Goal: Information Seeking & Learning: Learn about a topic

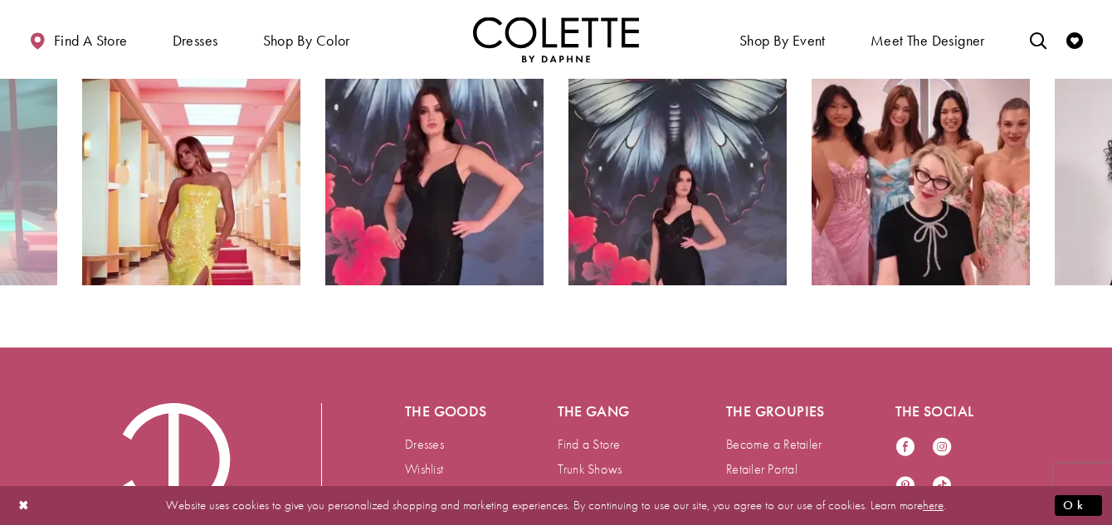
scroll to position [2921, 0]
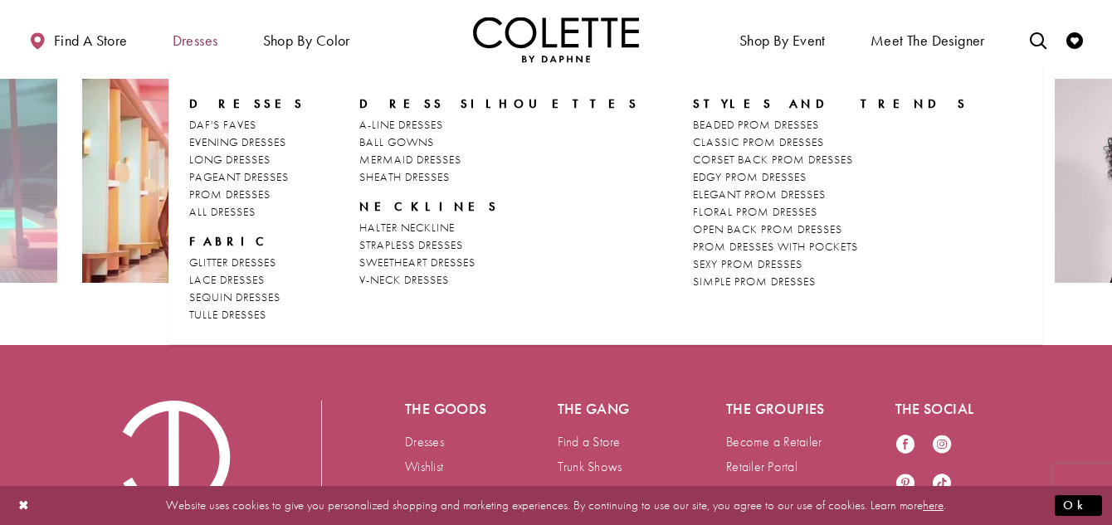
click at [198, 49] on span "Dresses" at bounding box center [196, 40] width 46 height 17
click at [266, 198] on span "PROM DRESSES" at bounding box center [229, 194] width 81 height 15
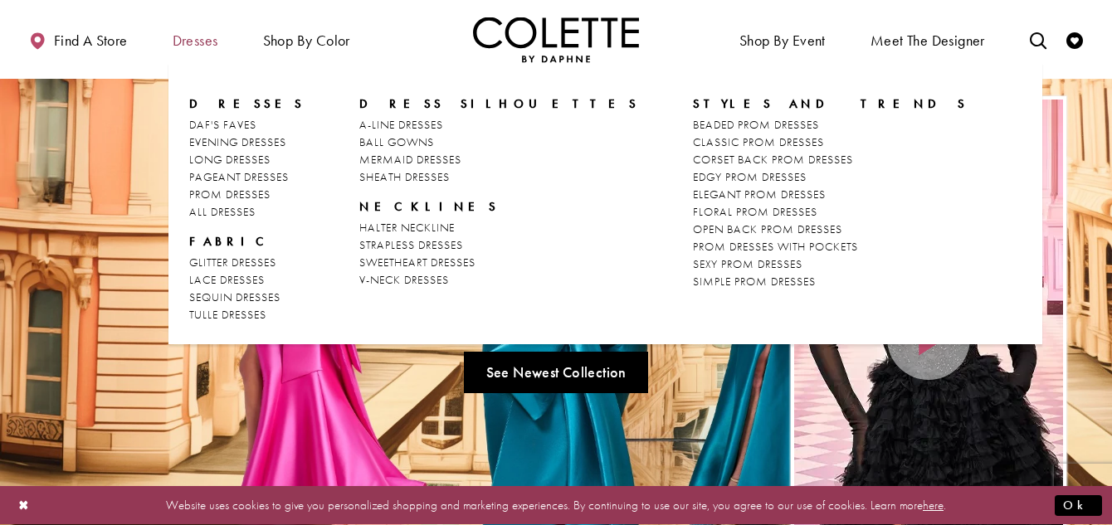
click at [200, 50] on span "Dresses" at bounding box center [195, 40] width 54 height 46
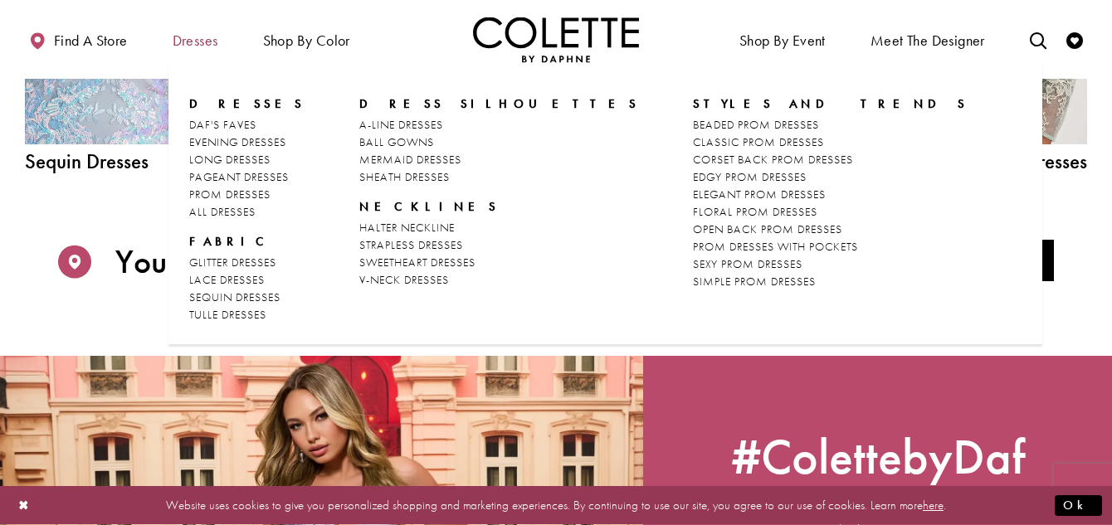
scroll to position [2091, 0]
click at [407, 144] on span "BALL GOWNS" at bounding box center [396, 141] width 75 height 15
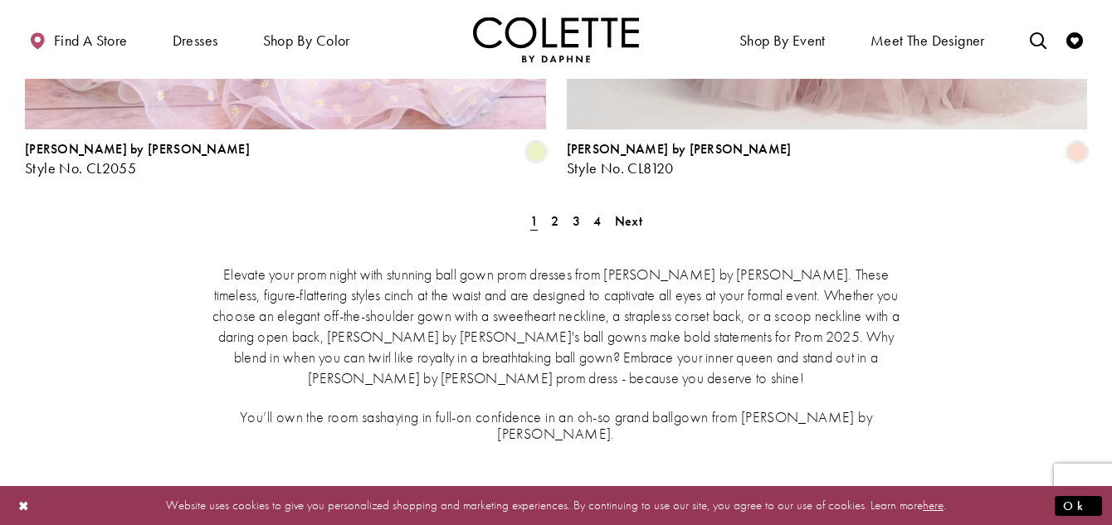
scroll to position [3246, 0]
click at [554, 227] on div "Elevate your prom night with stunning ball gown prom dresses from Colette by Da…" at bounding box center [556, 350] width 1062 height 247
click at [560, 207] on link "2" at bounding box center [554, 219] width 17 height 24
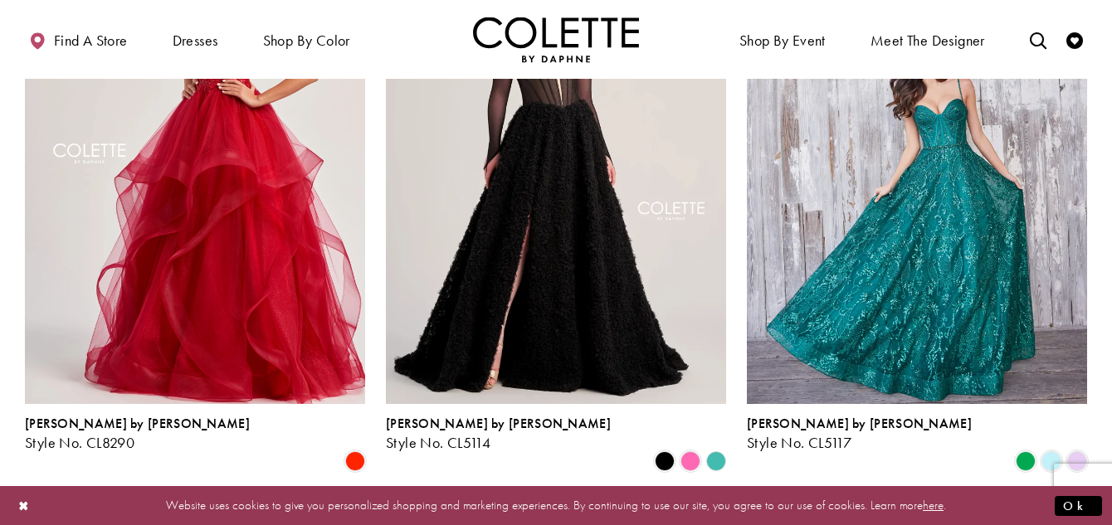
scroll to position [261, 0]
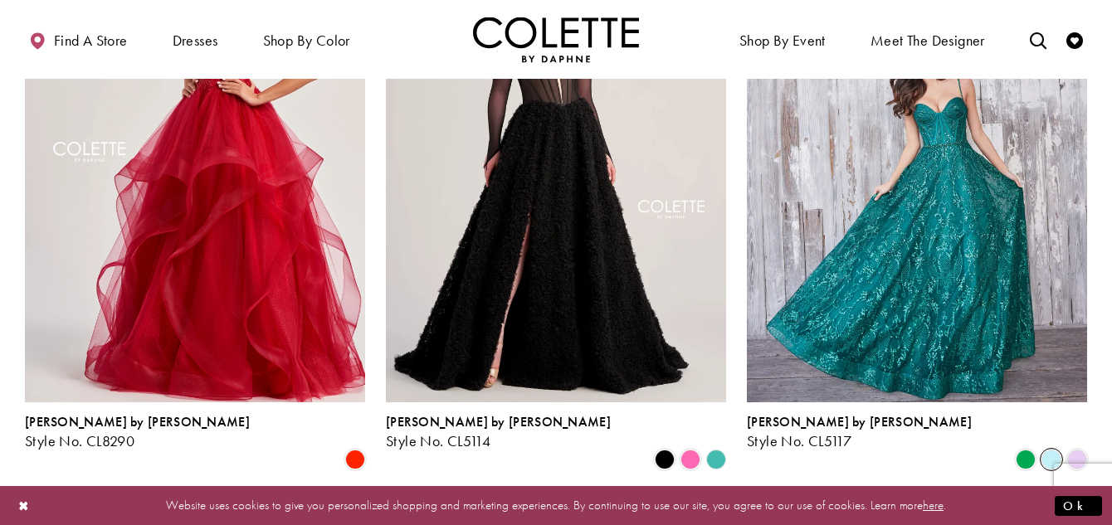
click at [1057, 450] on span "Product List" at bounding box center [1052, 460] width 20 height 20
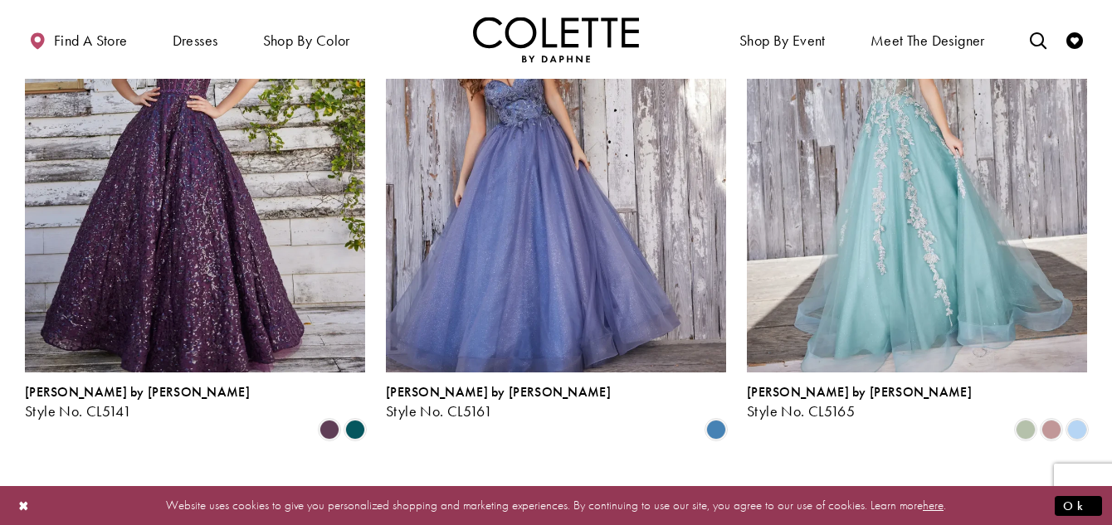
scroll to position [905, 0]
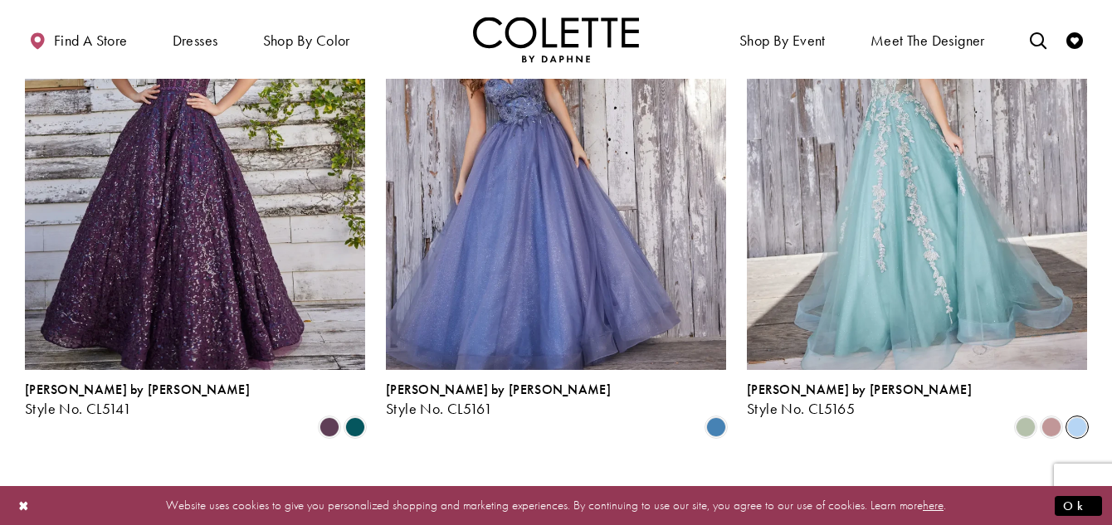
click at [1079, 417] on span "Product List" at bounding box center [1077, 427] width 20 height 20
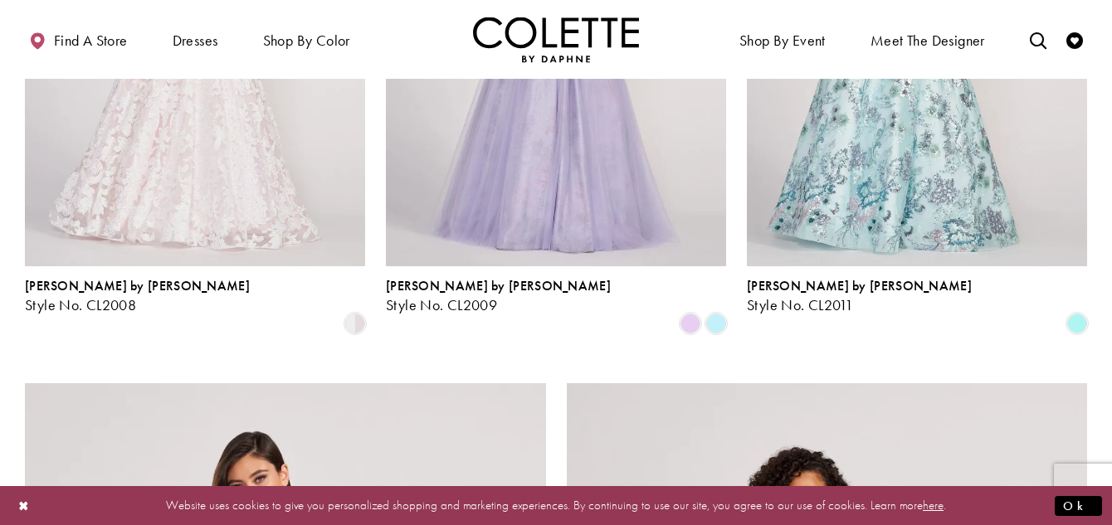
scroll to position [2234, 0]
click at [725, 312] on span "Product List" at bounding box center [716, 322] width 20 height 20
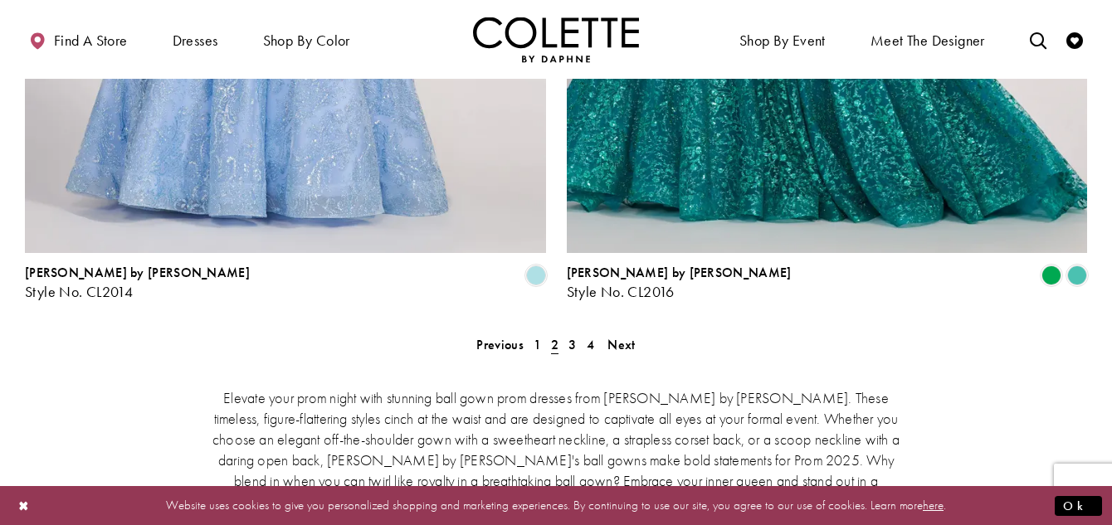
scroll to position [3120, 0]
click at [583, 334] on link "4" at bounding box center [590, 346] width 17 height 24
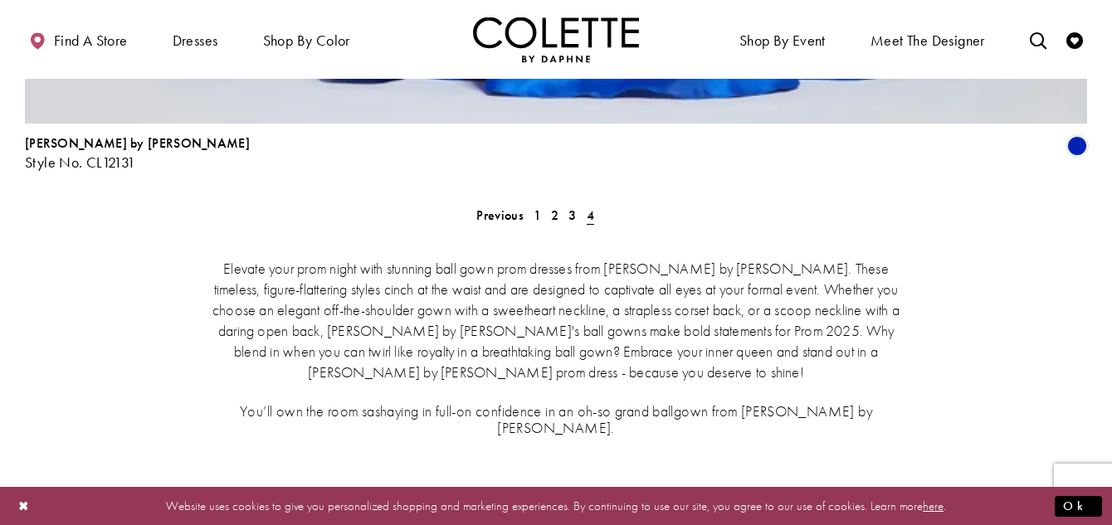
scroll to position [2813, 0]
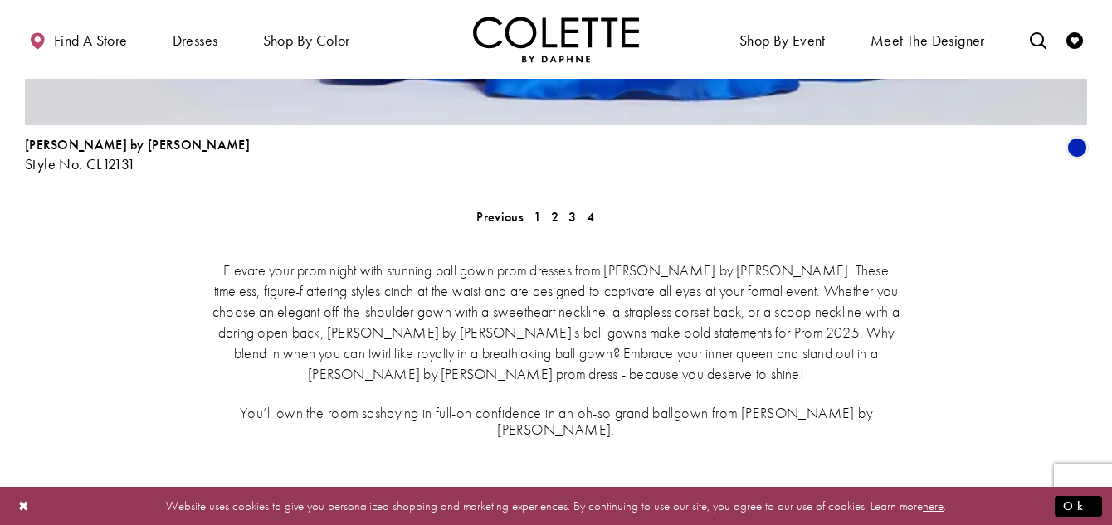
click at [589, 224] on div "Elevate your prom night with stunning ball gown prom dresses from Colette by Da…" at bounding box center [556, 347] width 1062 height 247
click at [573, 208] on span "3" at bounding box center [572, 216] width 7 height 17
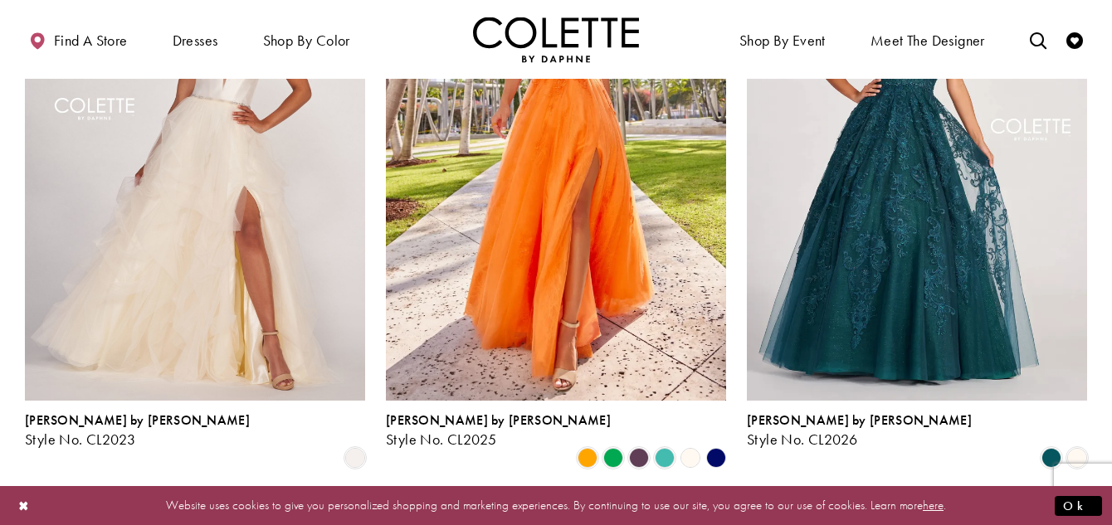
scroll to position [873, 0]
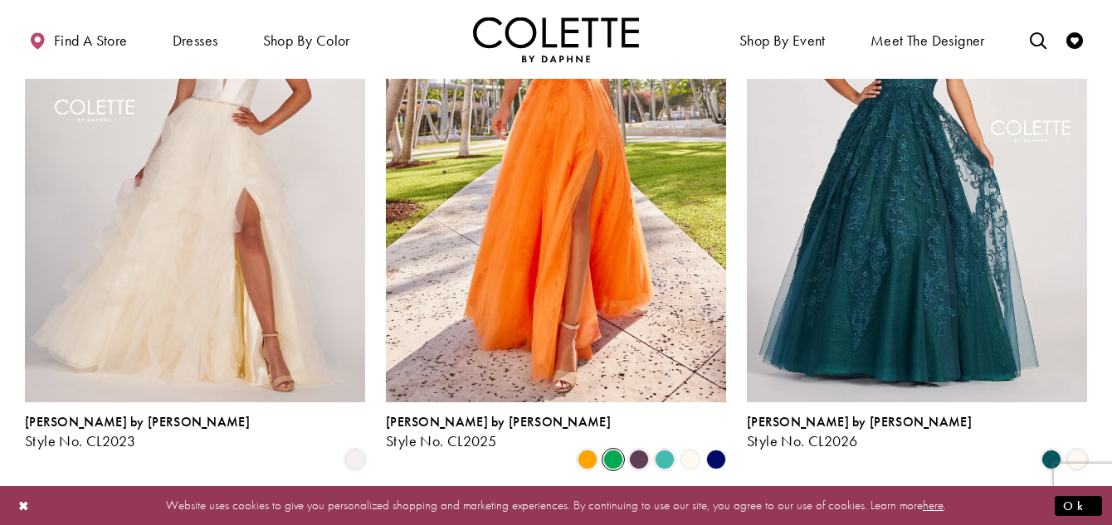
click at [619, 450] on span "Product List" at bounding box center [613, 460] width 20 height 20
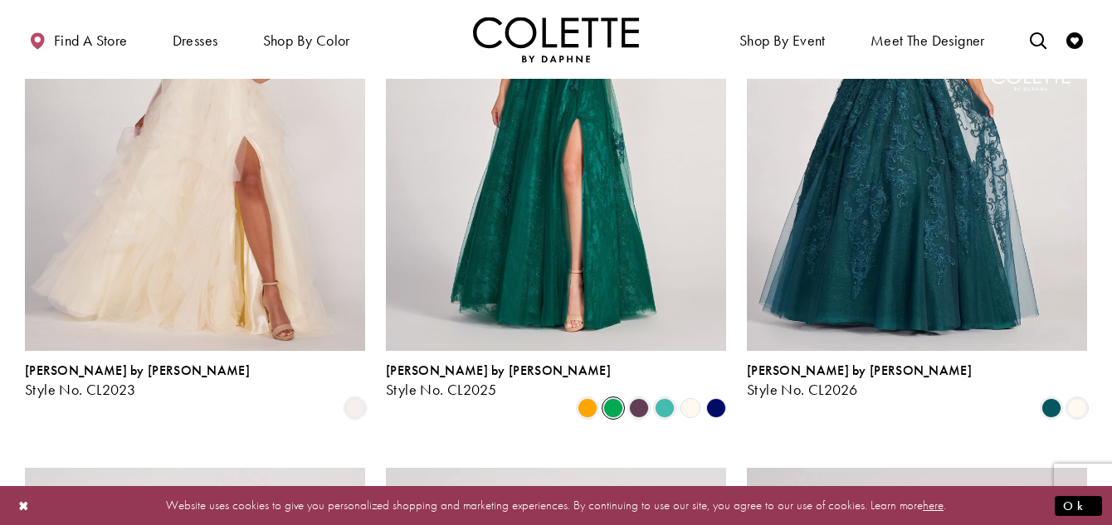
scroll to position [924, 0]
click at [643, 399] on span "Product List" at bounding box center [639, 409] width 20 height 20
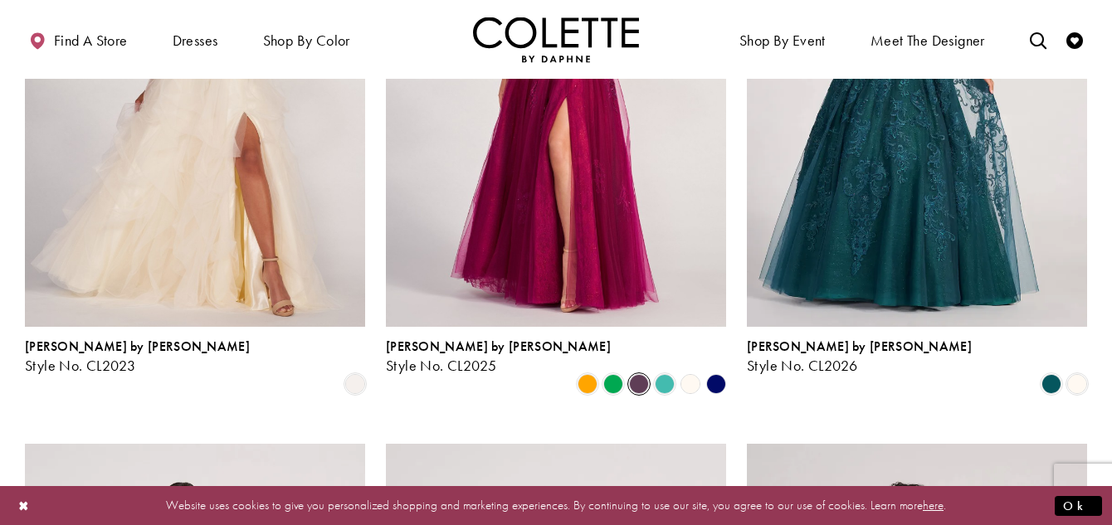
scroll to position [969, 0]
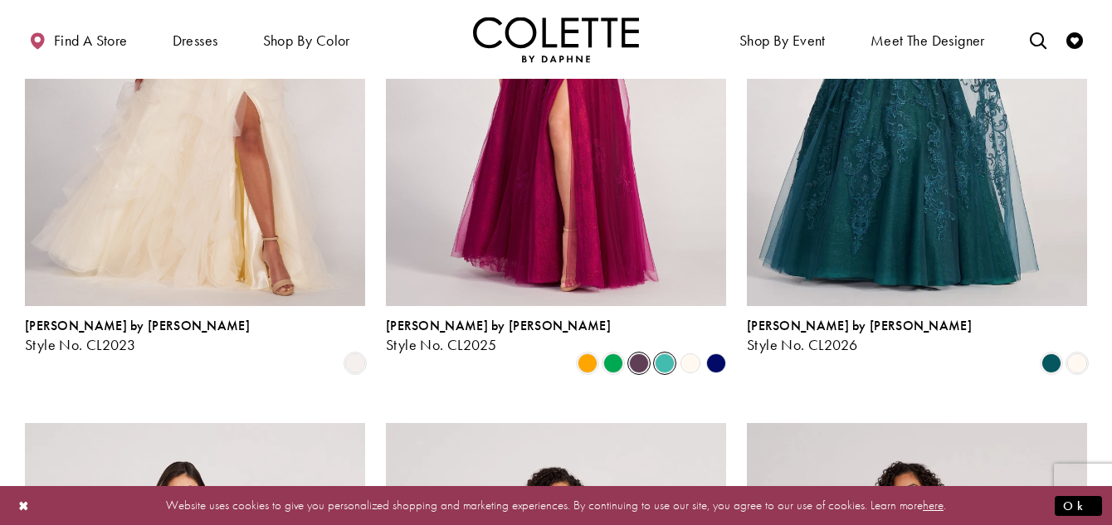
click at [664, 354] on span "Product List" at bounding box center [665, 364] width 20 height 20
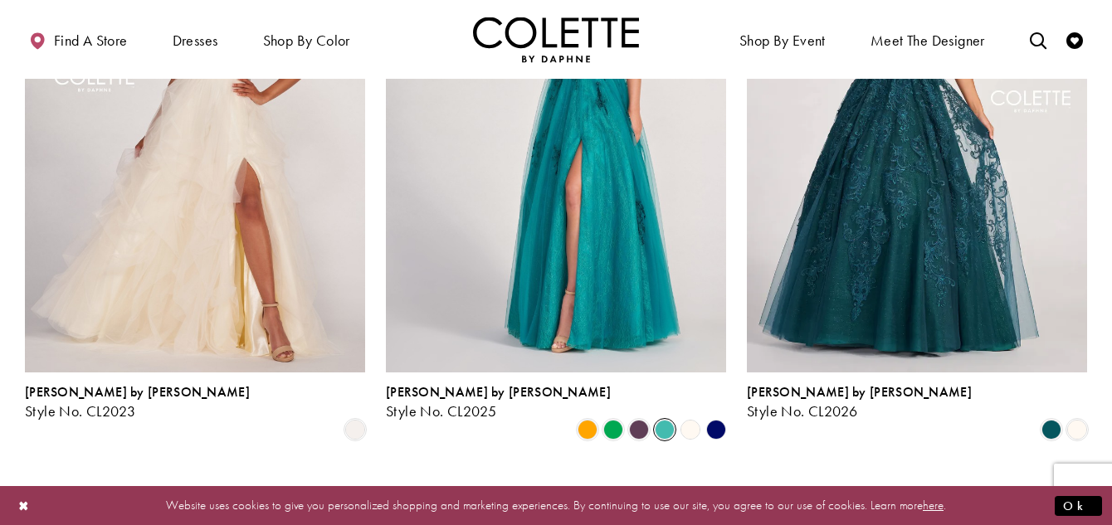
scroll to position [947, 0]
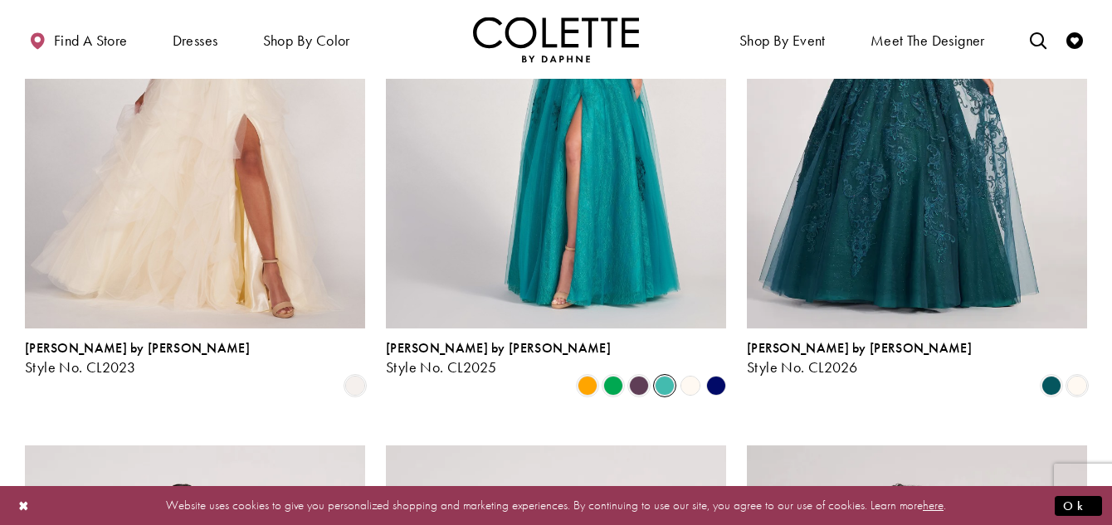
click at [722, 373] on polygon "Product List" at bounding box center [716, 386] width 26 height 26
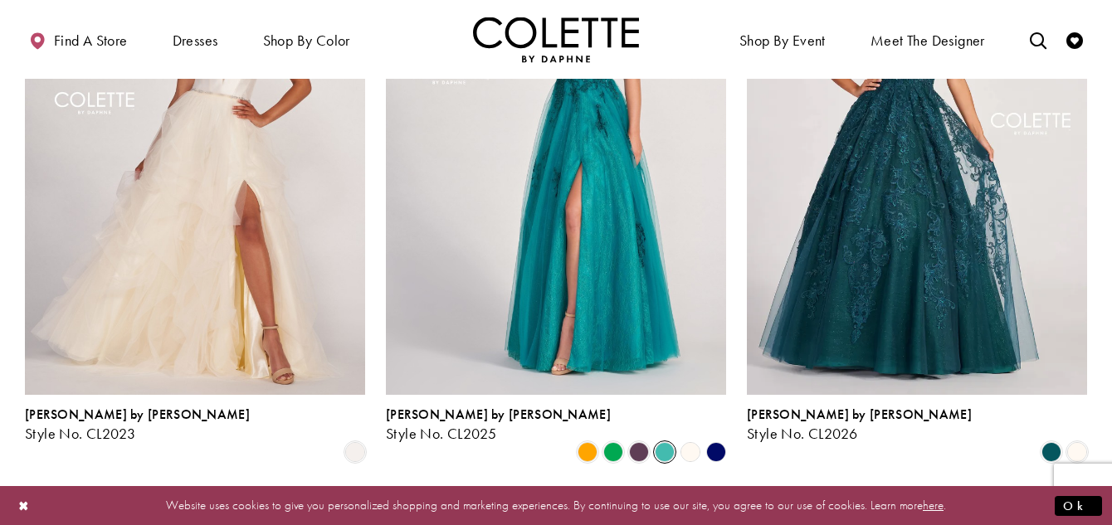
scroll to position [879, 0]
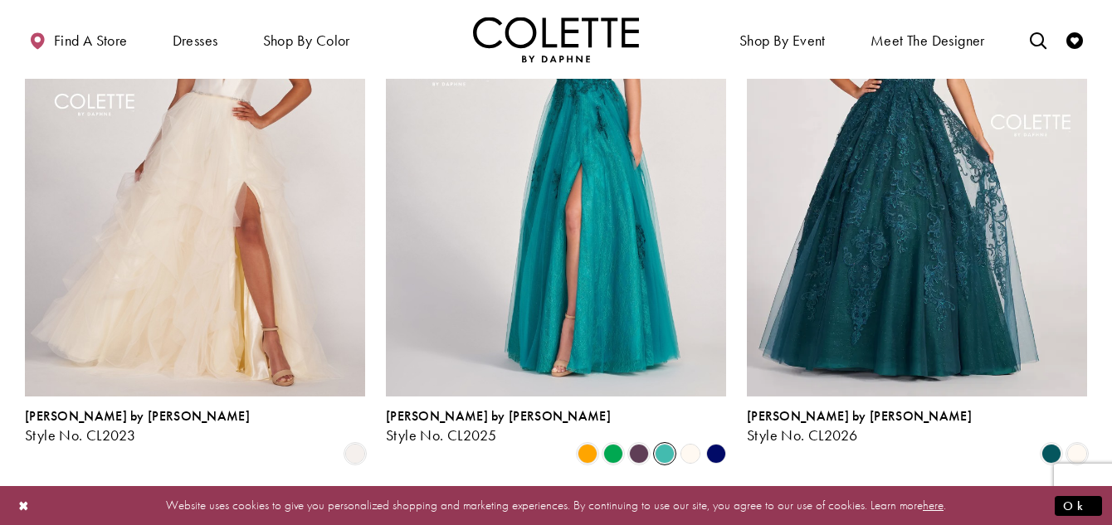
click at [686, 441] on div "Product List" at bounding box center [691, 454] width 26 height 26
click at [699, 441] on polygon "Product List" at bounding box center [690, 454] width 26 height 26
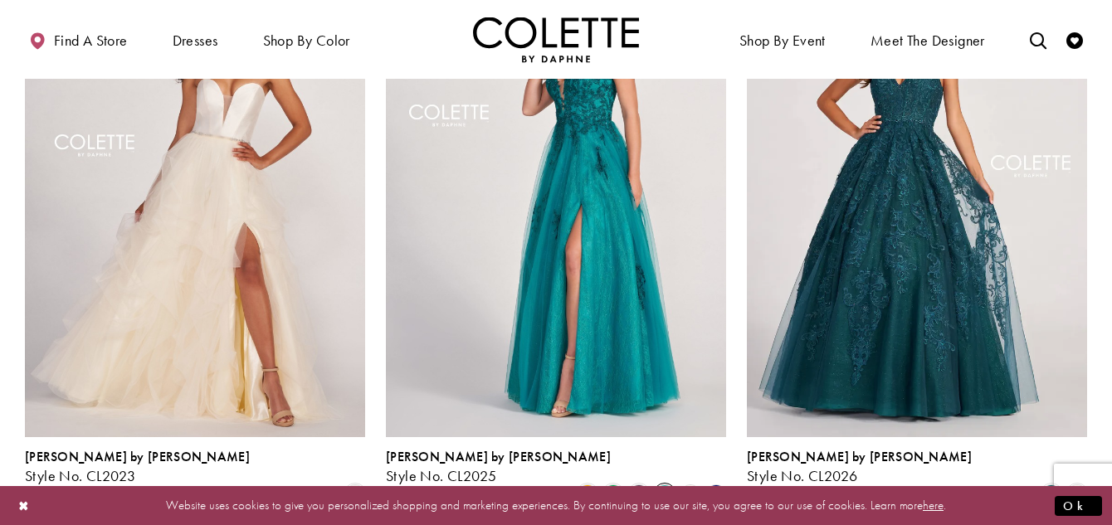
click at [720, 481] on div "Product List" at bounding box center [717, 494] width 26 height 26
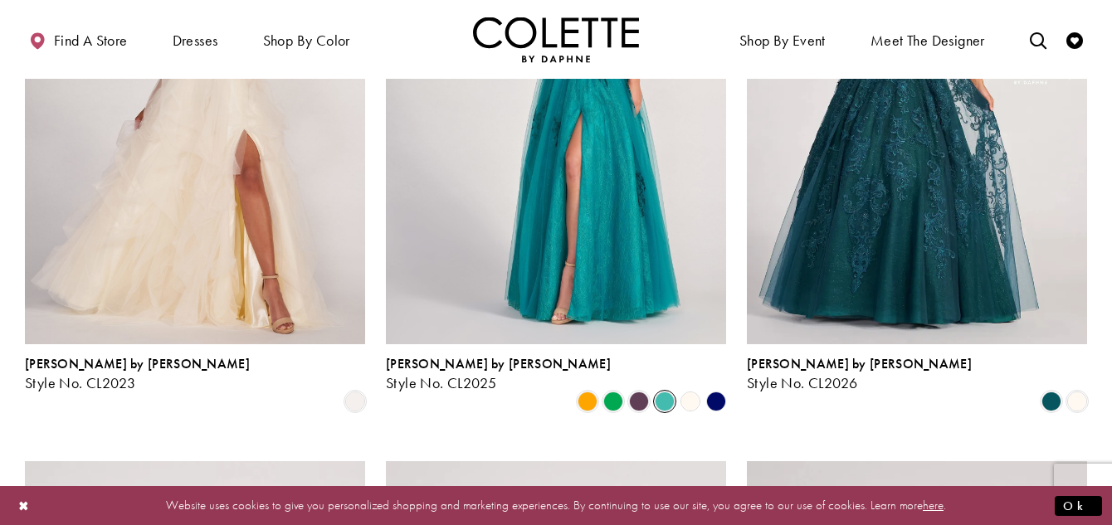
scroll to position [950, 0]
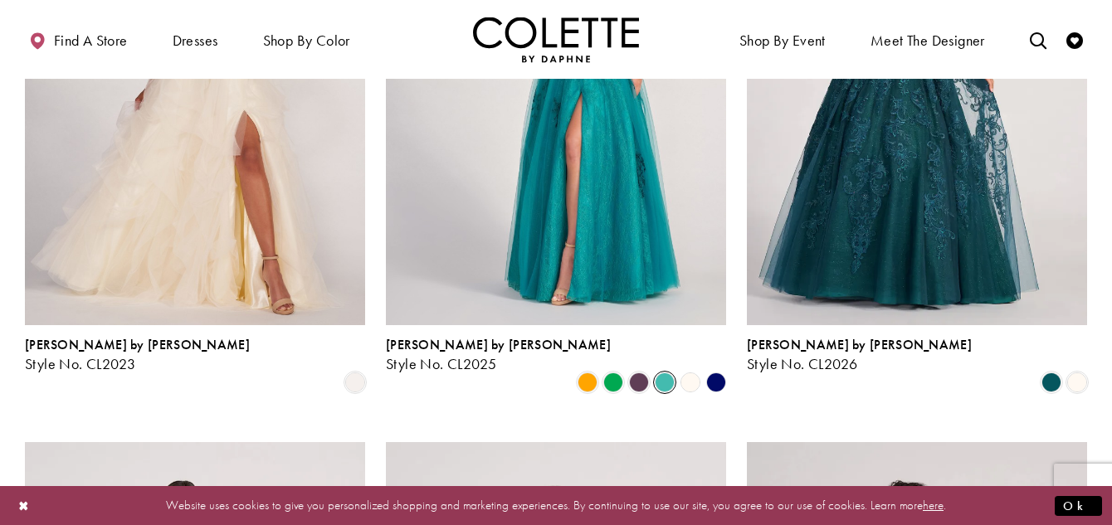
click at [717, 369] on polygon "Product List" at bounding box center [716, 382] width 26 height 26
click at [721, 369] on polygon "Product List" at bounding box center [716, 382] width 26 height 26
click at [715, 369] on polygon "Product List" at bounding box center [716, 382] width 26 height 26
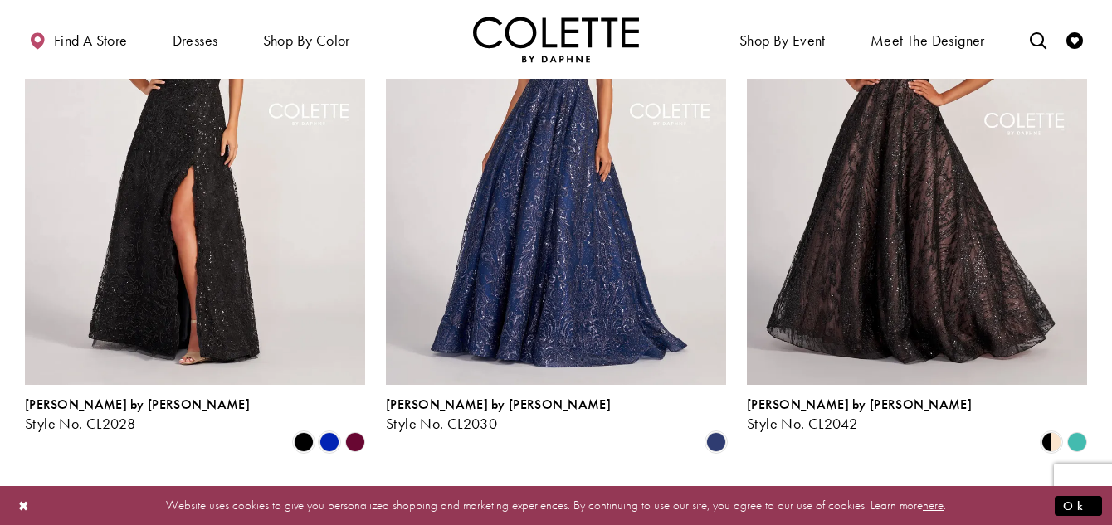
scroll to position [1505, 0]
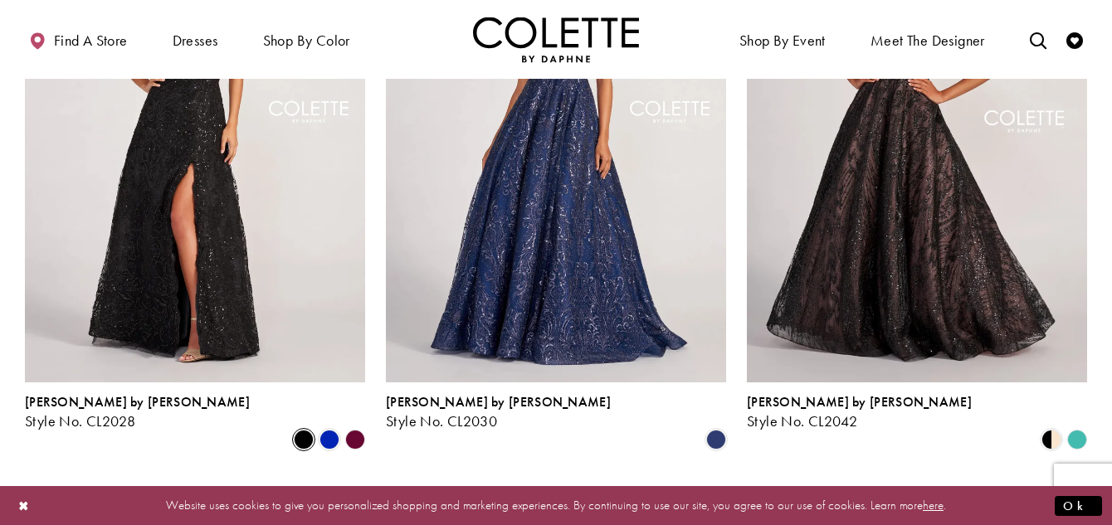
click at [313, 430] on span "Product List" at bounding box center [304, 440] width 20 height 20
click at [339, 430] on span "Product List" at bounding box center [330, 440] width 20 height 20
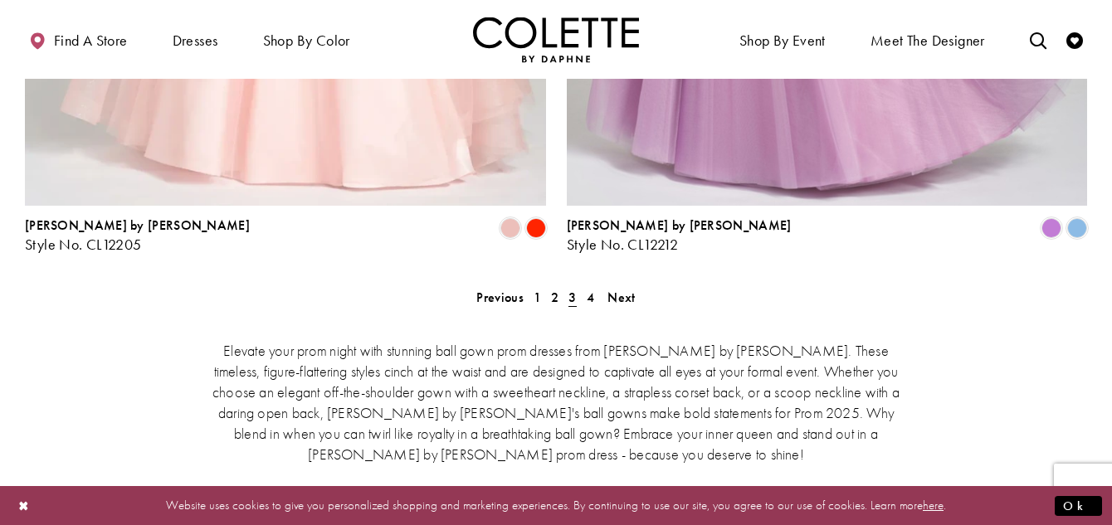
scroll to position [3164, 0]
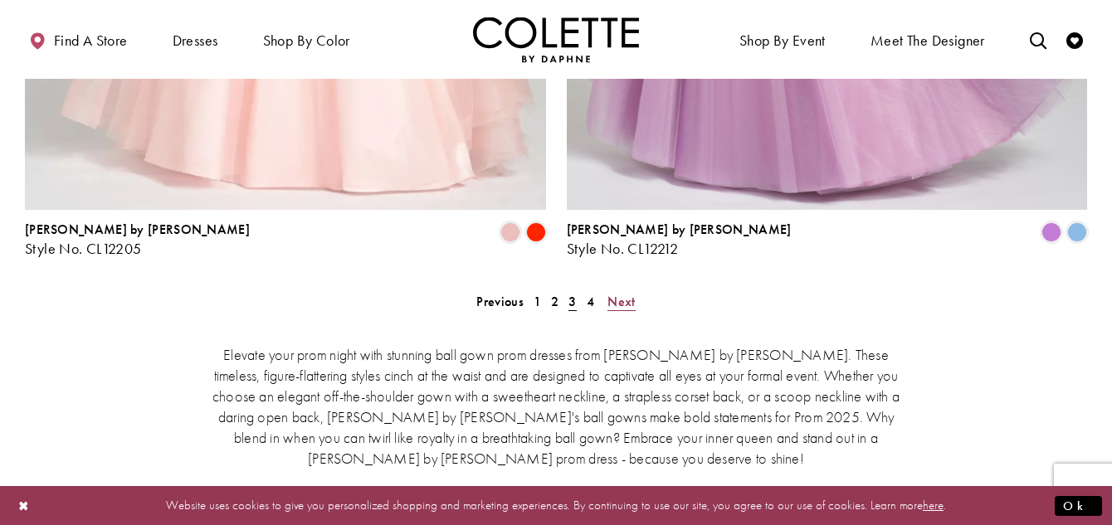
click at [631, 293] on span "Next" at bounding box center [621, 301] width 27 height 17
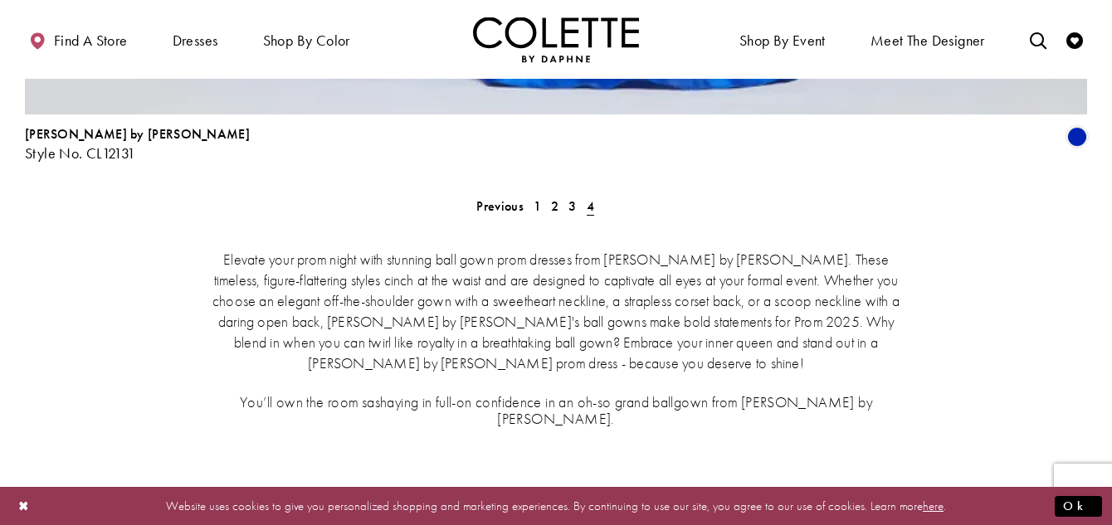
scroll to position [2828, 0]
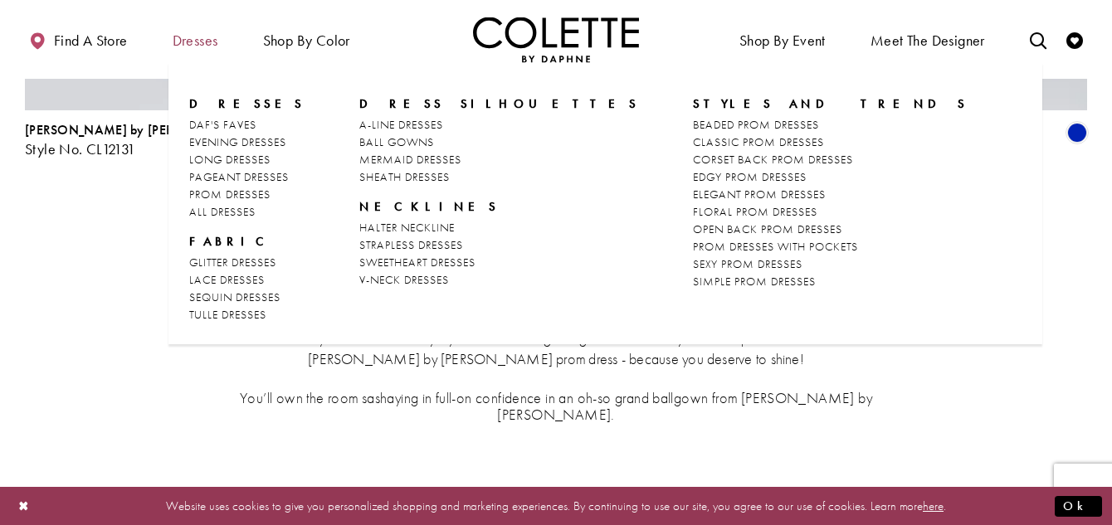
click at [211, 49] on span "Dresses" at bounding box center [196, 40] width 46 height 17
click at [444, 167] on span "MERMAID DRESSES" at bounding box center [410, 159] width 102 height 15
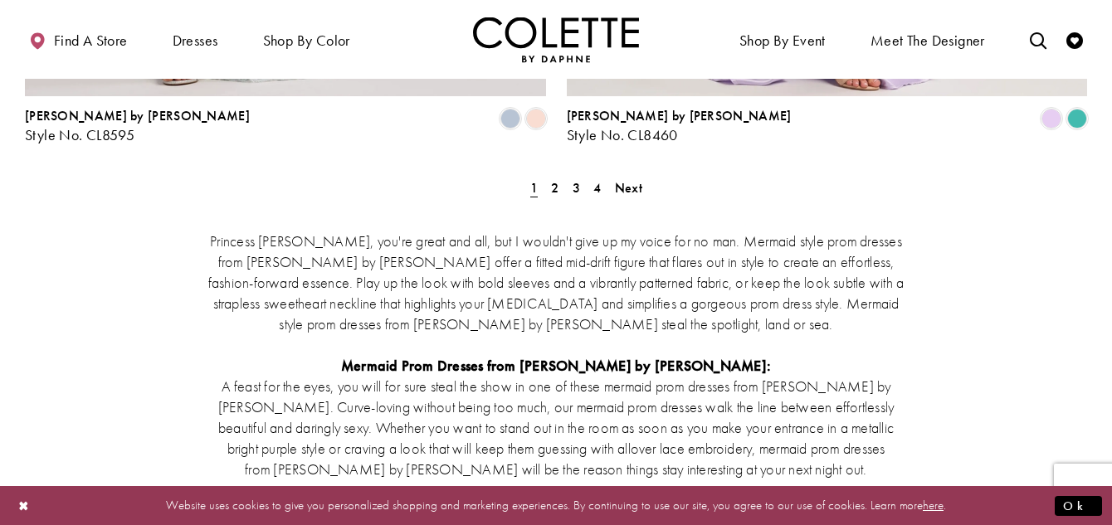
scroll to position [3272, 0]
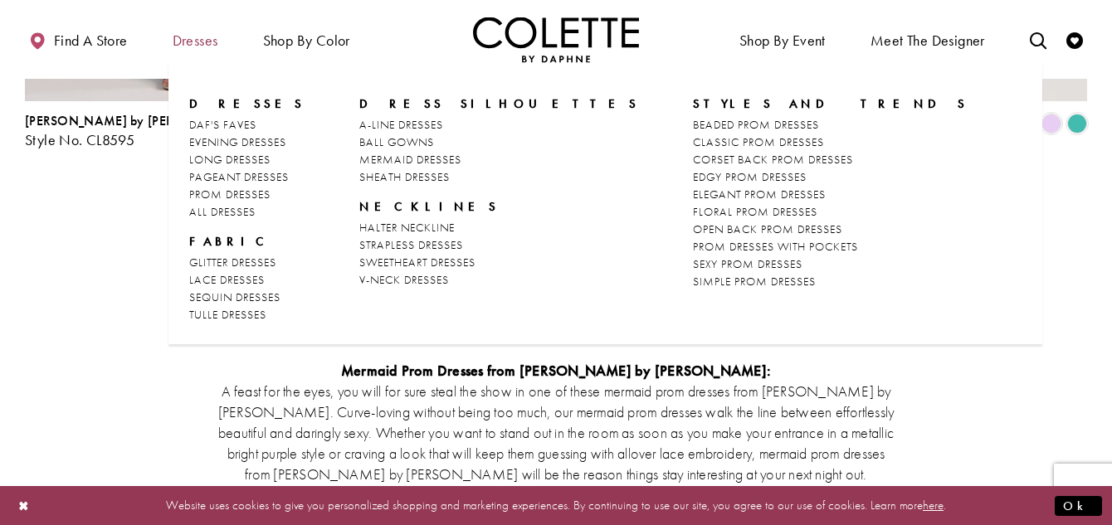
click at [202, 59] on span "Dresses" at bounding box center [195, 40] width 54 height 46
click at [693, 149] on span "CLASSIC PROM DRESSES" at bounding box center [758, 141] width 131 height 15
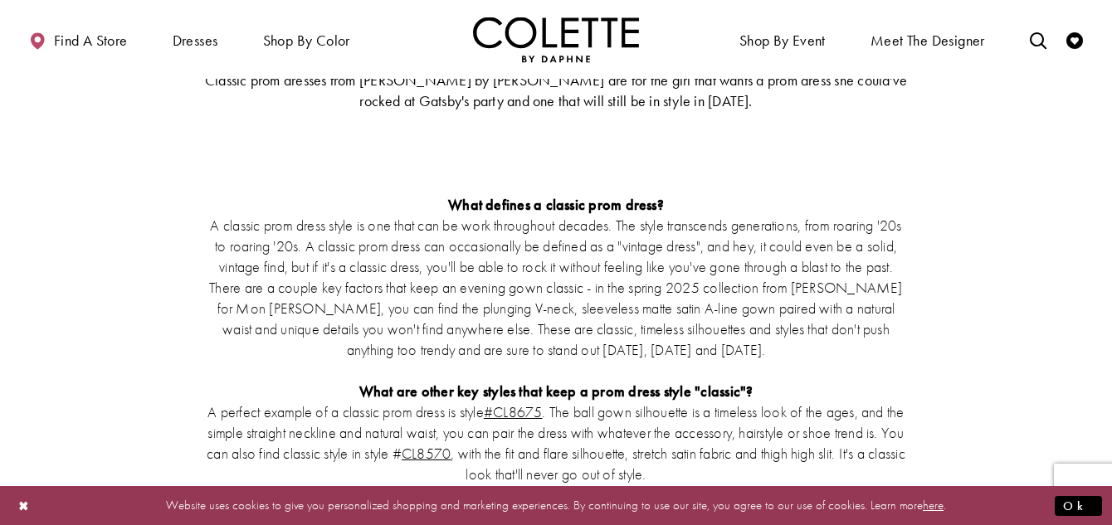
scroll to position [3548, 0]
